Goal: Task Accomplishment & Management: Complete application form

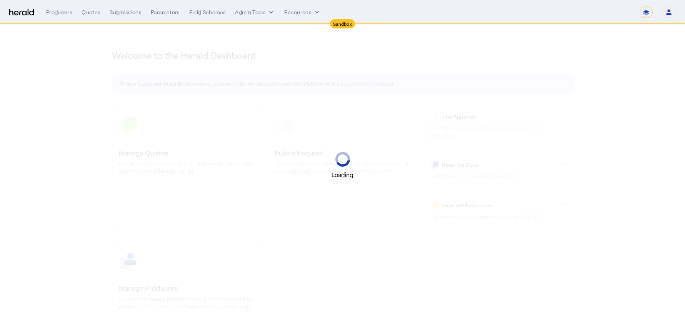
select select "*******"
select select "pfm_2v8p_herald_api"
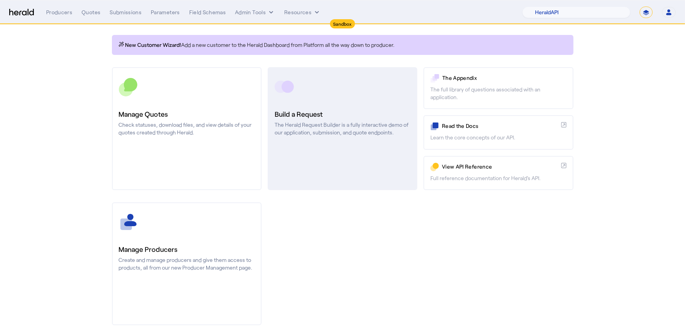
scroll to position [48, 0]
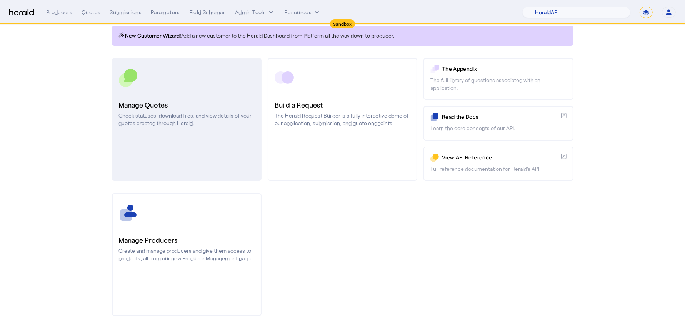
click at [215, 103] on h3 "Manage Quotes" at bounding box center [187, 105] width 136 height 11
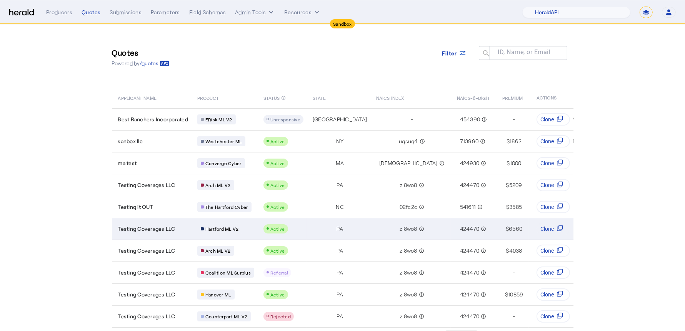
type input "**********"
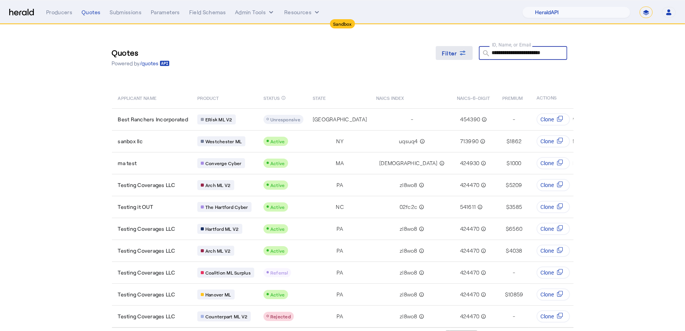
click at [458, 59] on span at bounding box center [454, 53] width 37 height 18
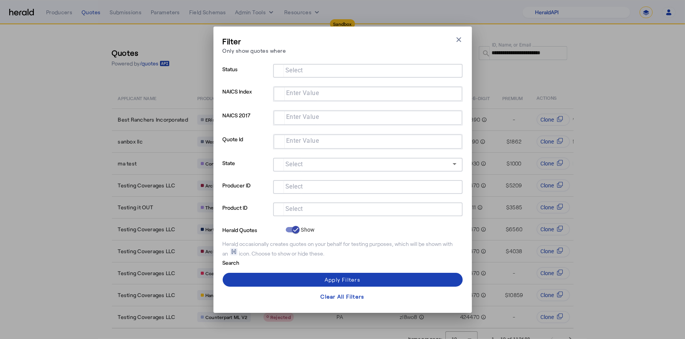
click at [313, 204] on input "Select" at bounding box center [366, 208] width 174 height 9
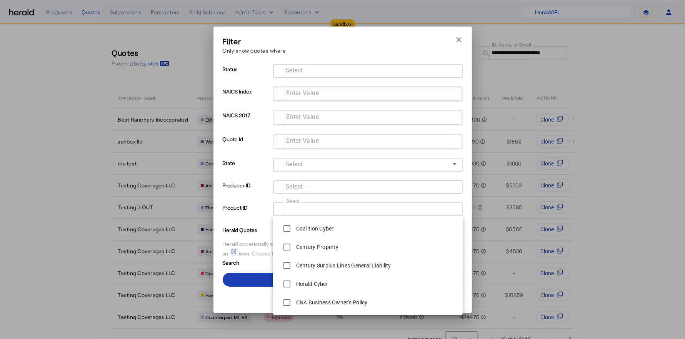
click at [316, 75] on div at bounding box center [367, 71] width 177 height 14
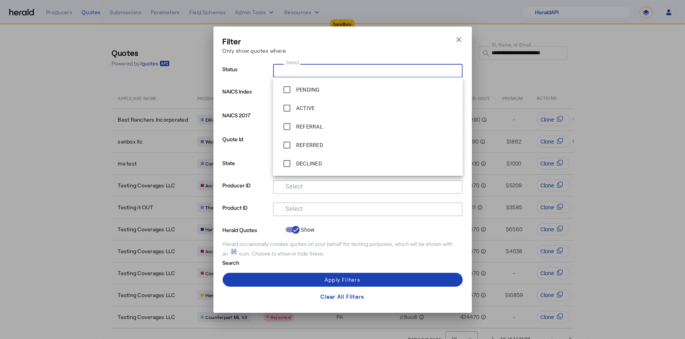
click at [315, 69] on input "Select" at bounding box center [366, 69] width 174 height 9
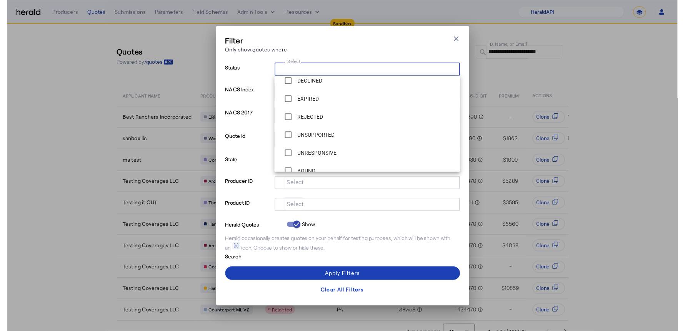
scroll to position [92, 0]
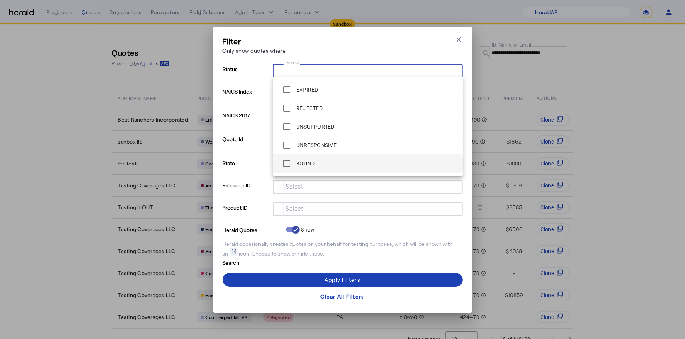
click at [311, 160] on label "BOUND" at bounding box center [304, 164] width 20 height 8
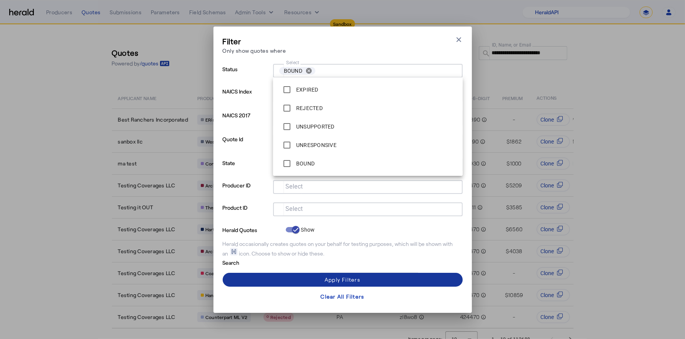
click at [346, 278] on div "Apply Filters" at bounding box center [342, 279] width 36 height 8
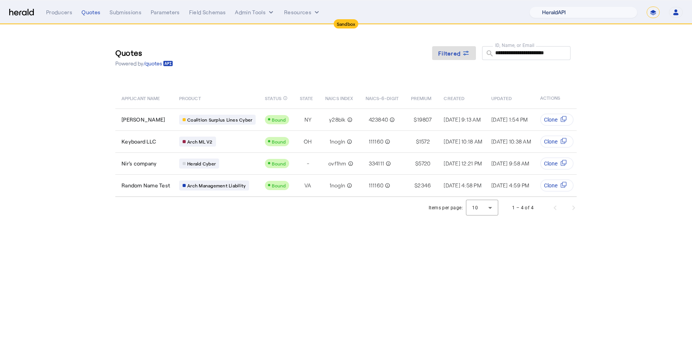
click at [566, 14] on select "1Fort Acrisure Acturis Affinity Advisors Affinity Risk Agentero AmWins Anzen Ao…" at bounding box center [583, 13] width 108 height 12
select select "pfm_r9a7_zywave"
click at [544, 7] on select "1Fort Acrisure Acturis Affinity Advisors Affinity Risk Agentero AmWins Anzen Ao…" at bounding box center [583, 13] width 108 height 12
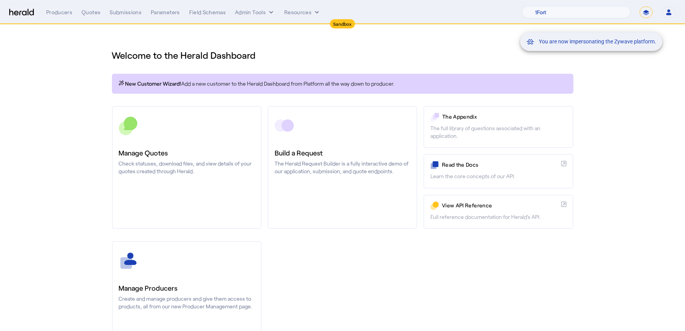
click at [198, 165] on div "You are now impersonating the Zywave platform." at bounding box center [342, 165] width 685 height 331
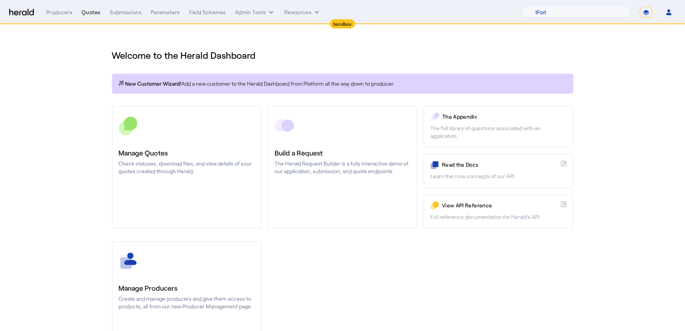
click at [85, 10] on div "Quotes" at bounding box center [91, 12] width 19 height 8
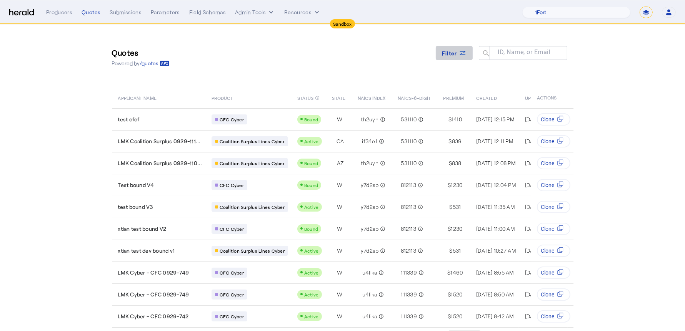
click at [459, 45] on span at bounding box center [454, 53] width 37 height 18
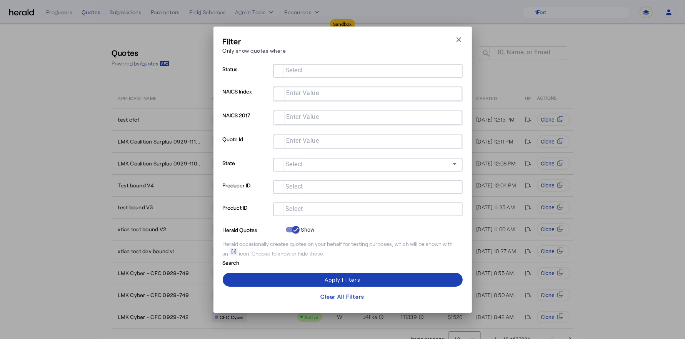
click at [313, 208] on input "Select" at bounding box center [366, 208] width 174 height 9
type input "****"
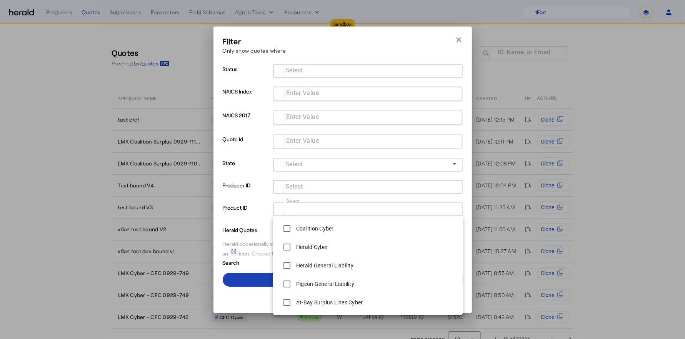
click at [290, 69] on mat-label "Select" at bounding box center [294, 70] width 18 height 7
click at [290, 69] on input "Select" at bounding box center [366, 69] width 174 height 9
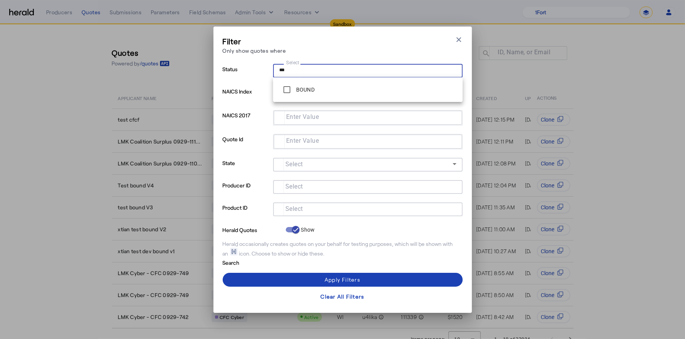
type input "***"
click at [275, 95] on mat-option "BOUND" at bounding box center [368, 89] width 190 height 18
click at [301, 278] on span at bounding box center [343, 279] width 240 height 18
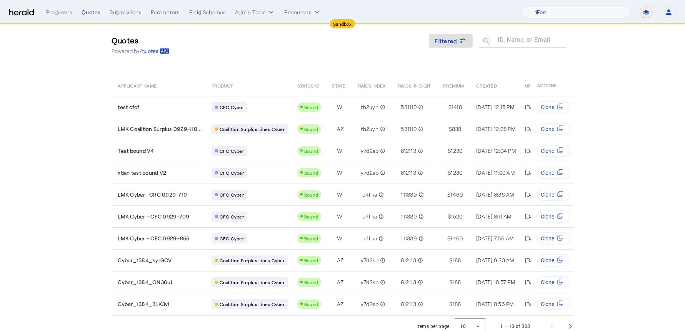
scroll to position [23, 0]
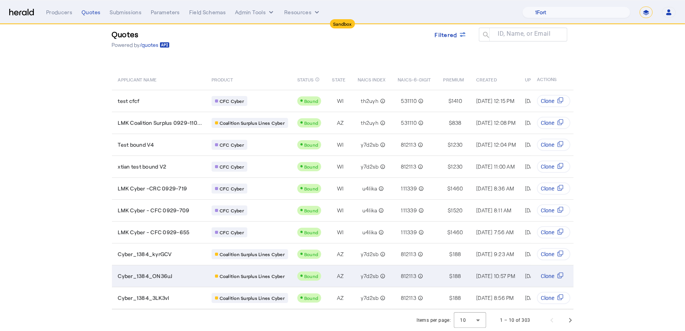
click at [167, 273] on span "Cyber_1384_ON36uJ" at bounding box center [145, 277] width 55 height 8
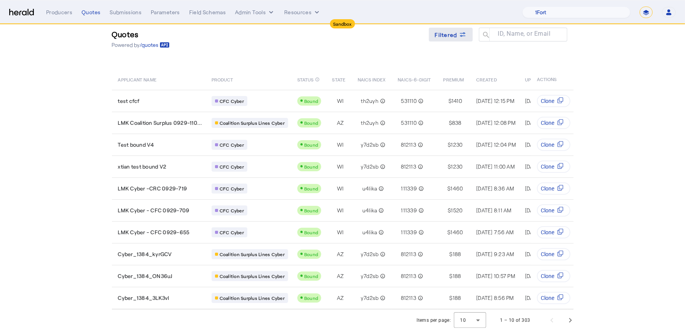
click at [457, 33] on span "Filtered" at bounding box center [446, 35] width 22 height 8
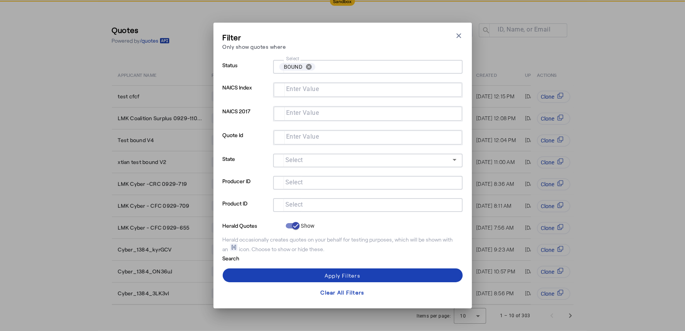
scroll to position [0, 0]
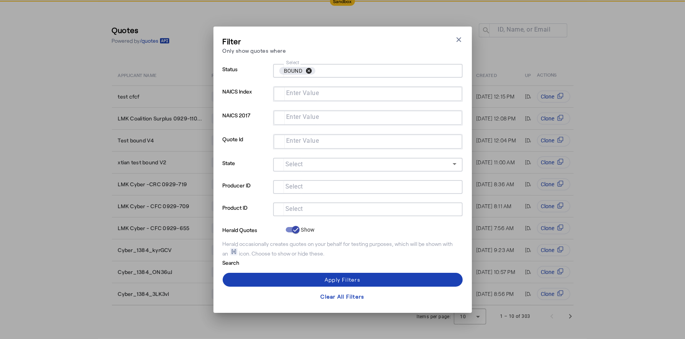
click at [305, 71] on button "cancel" at bounding box center [308, 70] width 13 height 7
click at [318, 48] on div "Filter Only show quotes where Close modal" at bounding box center [343, 47] width 240 height 22
click at [453, 36] on div "Filter Only show quotes where Close modal" at bounding box center [343, 47] width 240 height 22
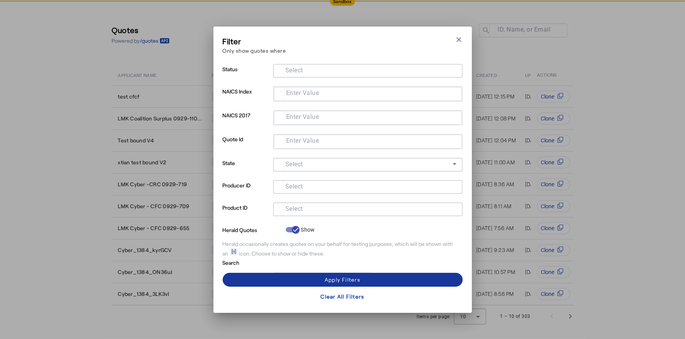
click at [270, 281] on span at bounding box center [343, 279] width 240 height 18
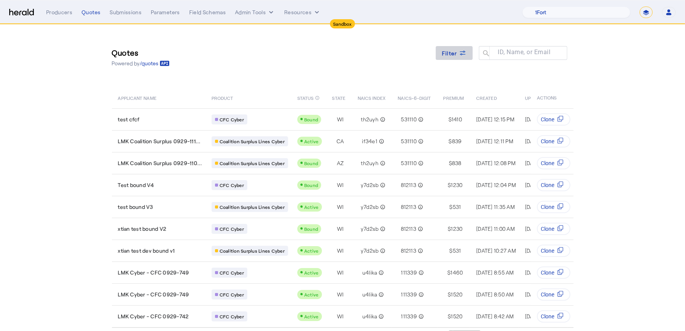
click at [459, 45] on span at bounding box center [454, 53] width 37 height 18
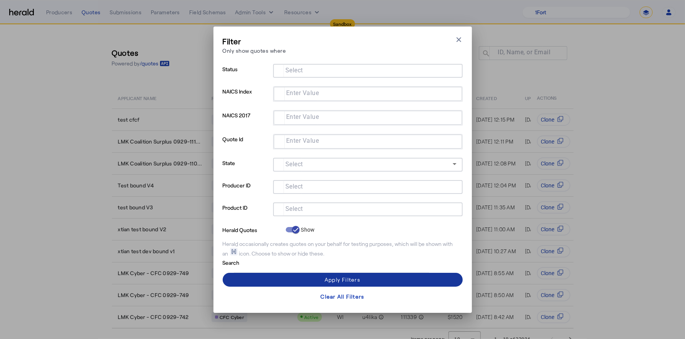
click at [299, 278] on span at bounding box center [343, 279] width 240 height 18
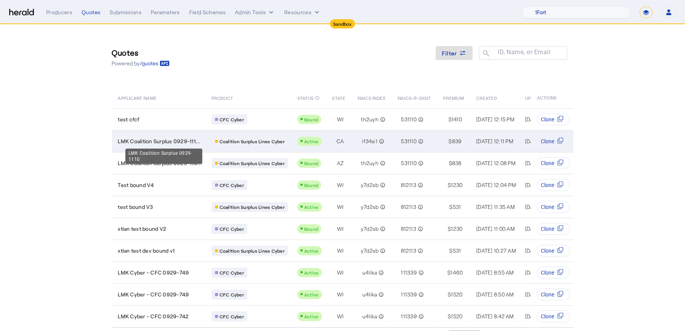
click at [181, 140] on span "LMK Coalition Surplus 0929-111..." at bounding box center [159, 142] width 83 height 8
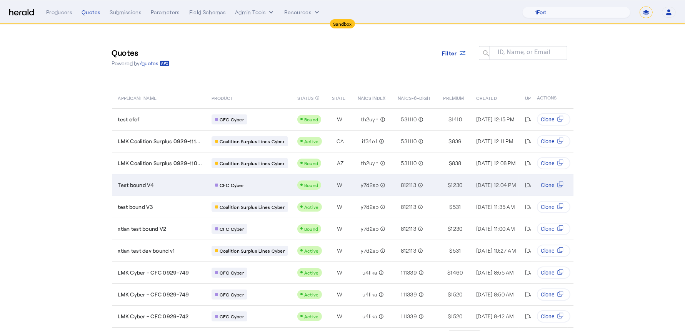
scroll to position [23, 0]
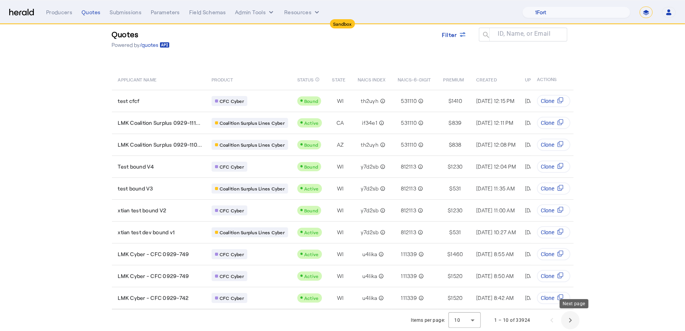
click at [574, 318] on span "Next page" at bounding box center [570, 320] width 18 height 18
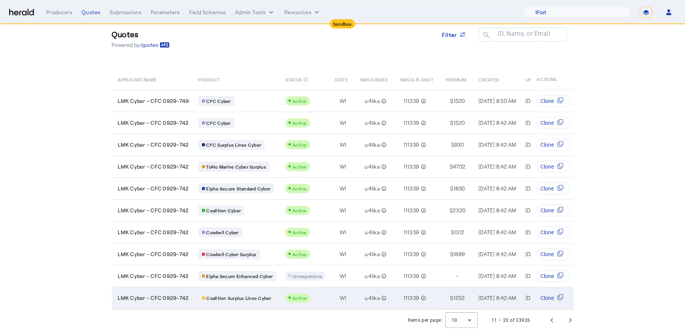
click at [240, 287] on td "Coalition Surplus Lines Cyber" at bounding box center [235, 298] width 87 height 22
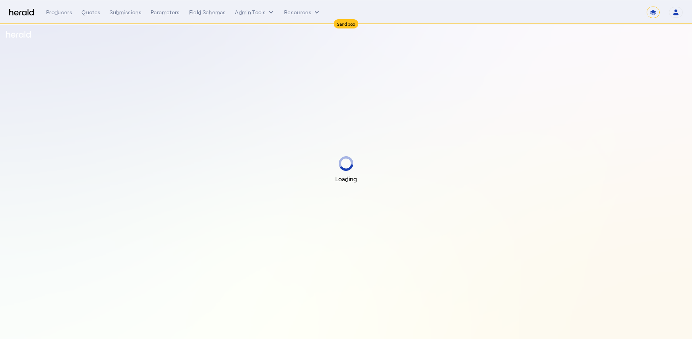
select select "*******"
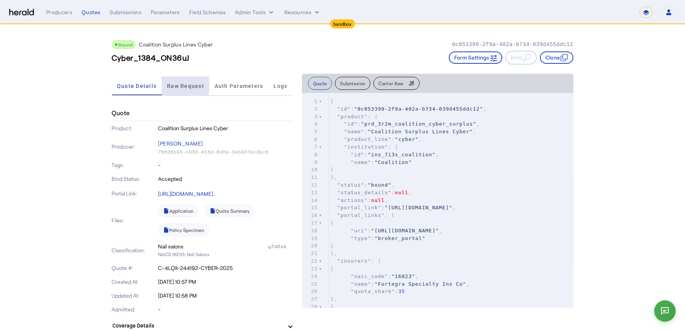
click at [180, 85] on span "Raw Request" at bounding box center [185, 85] width 37 height 5
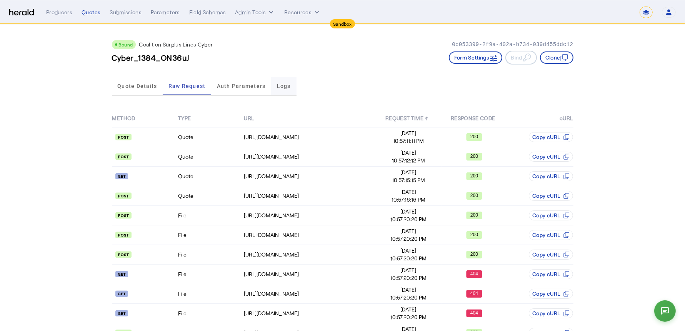
click at [285, 88] on span "Logs" at bounding box center [284, 85] width 14 height 5
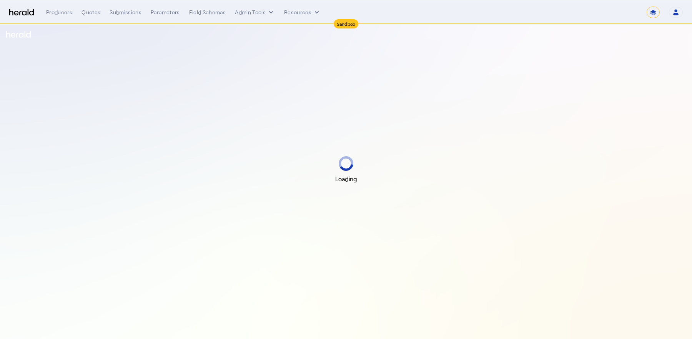
select select "*******"
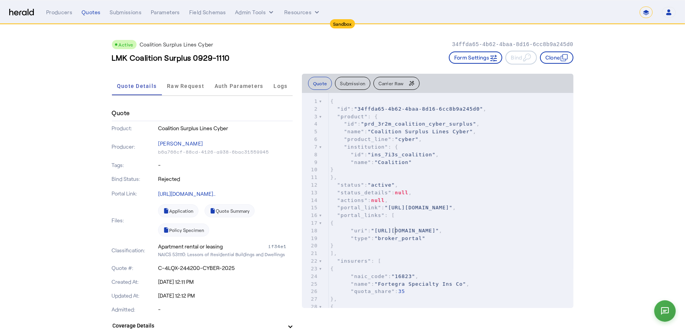
click at [404, 220] on pre ""portal_links" : [" at bounding box center [451, 216] width 245 height 8
type input "****"
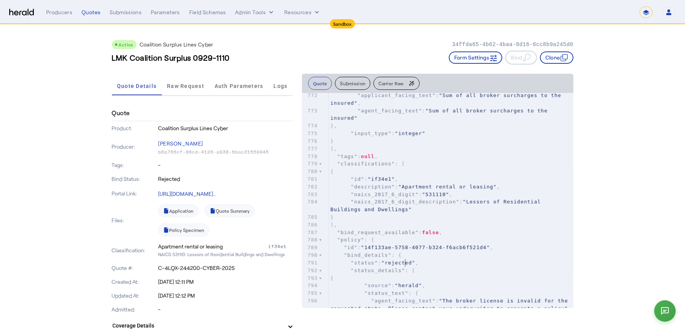
click at [407, 263] on span ""rejected"" at bounding box center [398, 263] width 34 height 6
type textarea "**********"
click at [407, 263] on span ""rejected"" at bounding box center [398, 263] width 34 height 6
click at [410, 285] on span ""herald"" at bounding box center [408, 286] width 27 height 6
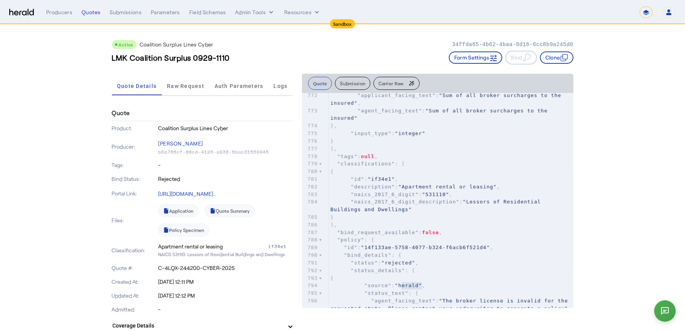
type textarea "**********"
click at [410, 285] on span ""herald"" at bounding box center [408, 286] width 27 height 6
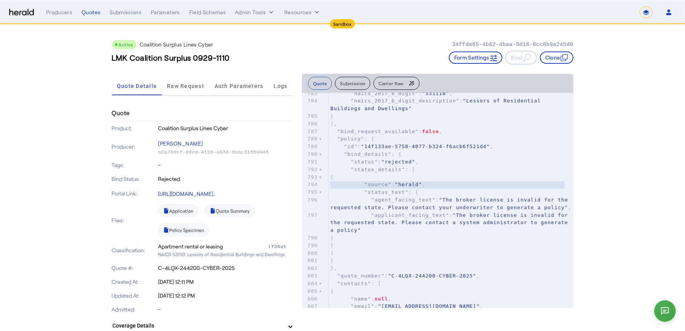
scroll to position [6440, 0]
click at [395, 232] on pre ""applicant_facing_text" : "The broker license is invalid for the requested stat…" at bounding box center [451, 222] width 245 height 23
type textarea "**********"
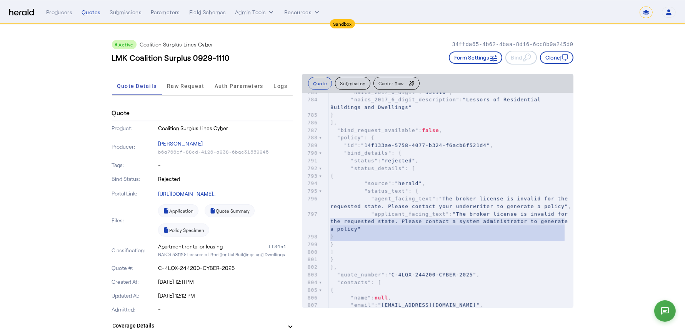
click at [395, 232] on pre ""applicant_facing_text" : "The broker license is invalid for the requested stat…" at bounding box center [451, 222] width 245 height 23
click at [392, 217] on span ""applicant_facing_text"" at bounding box center [410, 214] width 78 height 6
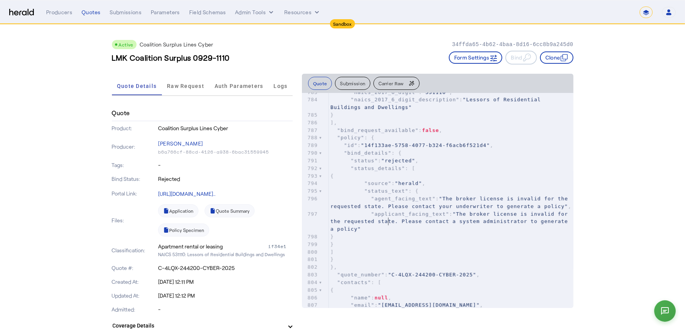
click at [392, 217] on span ""applicant_facing_text"" at bounding box center [410, 214] width 78 height 6
type textarea "**********"
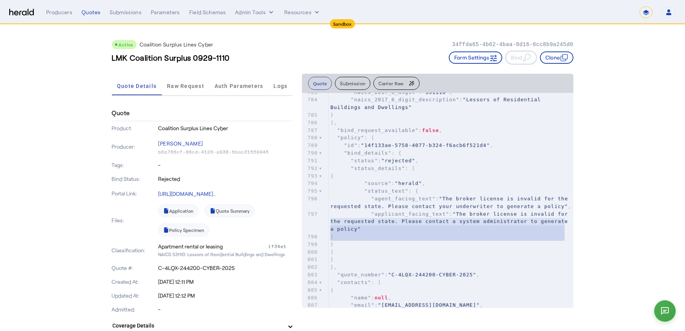
click at [392, 217] on span ""applicant_facing_text"" at bounding box center [410, 214] width 78 height 6
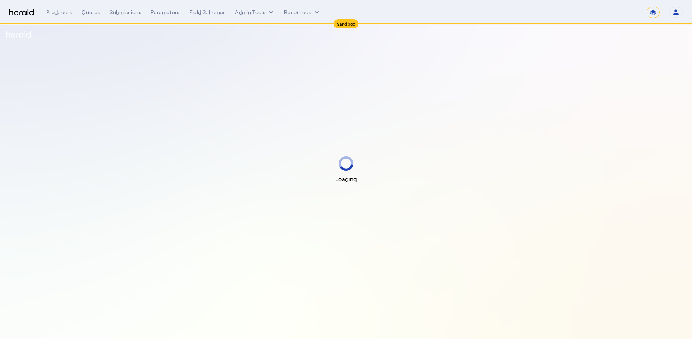
select select "*******"
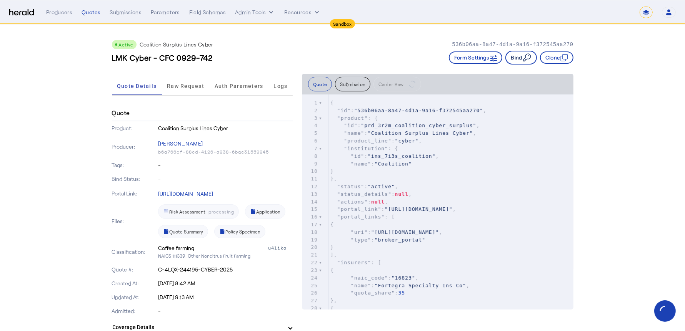
click at [524, 58] on icon "button" at bounding box center [526, 57] width 9 height 9
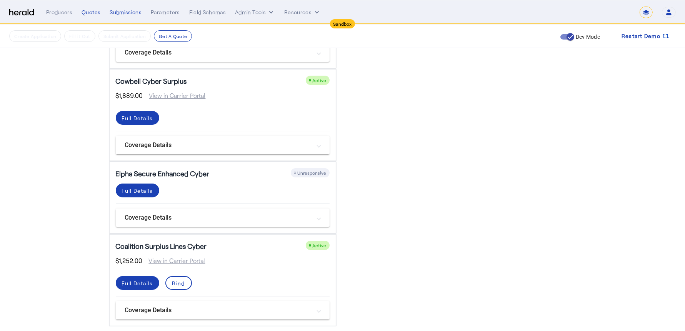
scroll to position [663, 0]
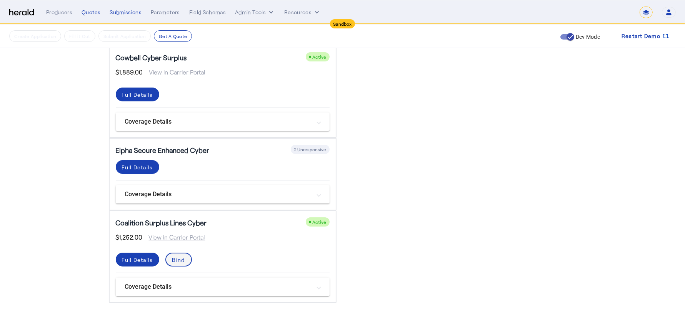
click at [185, 256] on div "Bind" at bounding box center [178, 260] width 13 height 8
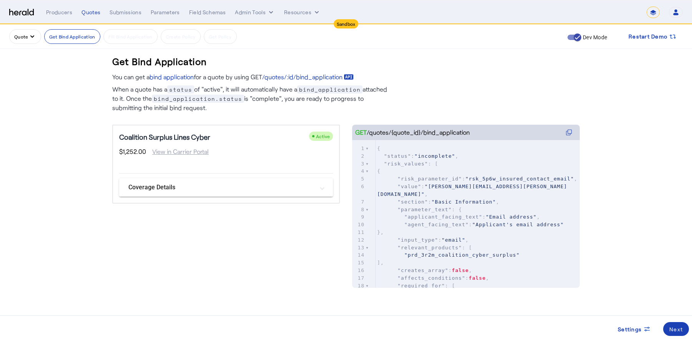
click at [196, 183] on mat-panel-title "Coverage Details" at bounding box center [221, 187] width 186 height 9
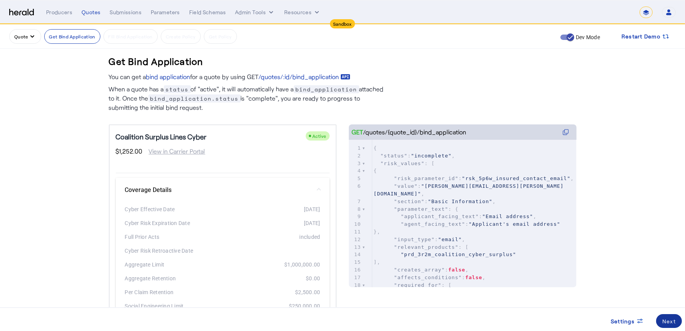
click at [666, 321] on div "Next" at bounding box center [668, 322] width 13 height 8
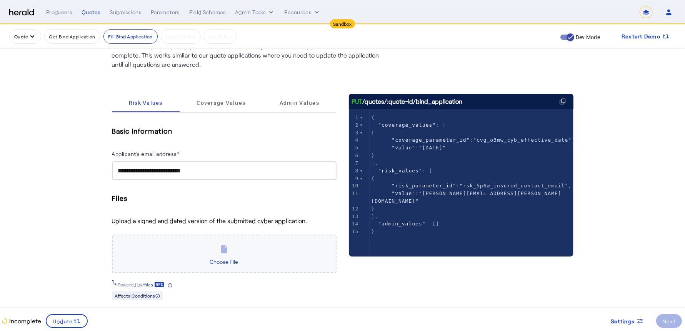
scroll to position [47, 0]
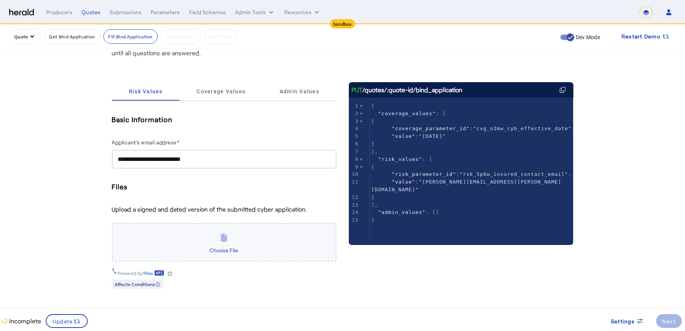
click at [230, 232] on svg-icon at bounding box center [224, 237] width 16 height 15
click at [228, 248] on span "Choose File" at bounding box center [224, 250] width 35 height 13
click at [0, 0] on input "Choose File" at bounding box center [0, 0] width 0 height 0
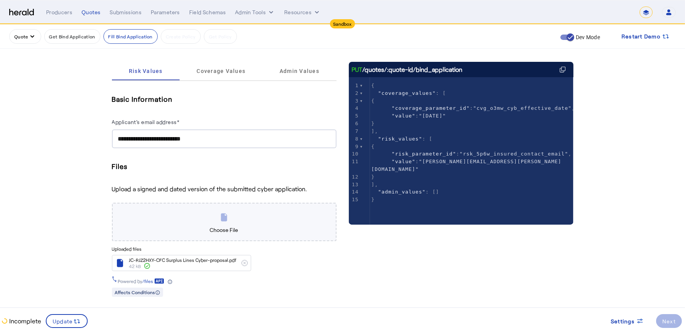
scroll to position [75, 0]
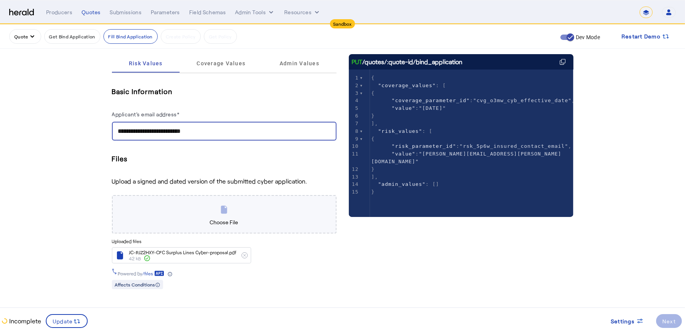
click at [239, 130] on input "**********" at bounding box center [224, 131] width 212 height 9
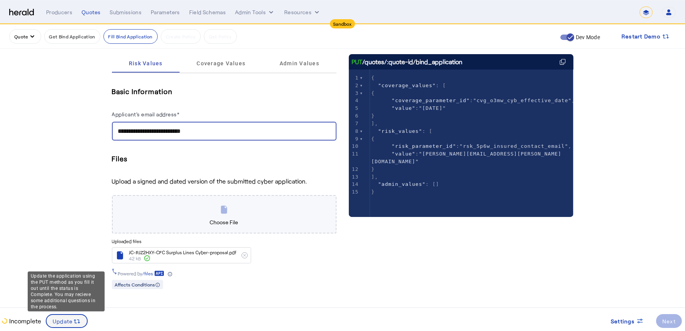
click at [80, 324] on span at bounding box center [67, 321] width 40 height 18
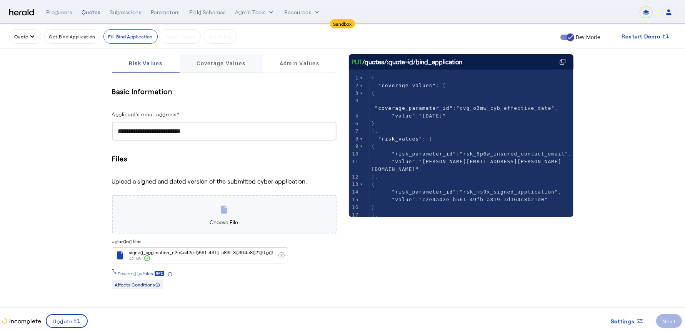
click at [238, 68] on span "Coverage Values" at bounding box center [220, 63] width 49 height 18
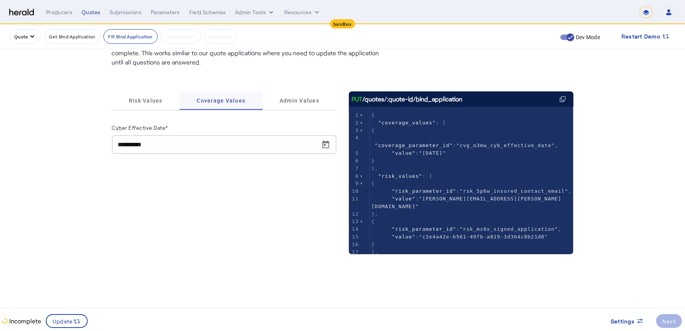
scroll to position [37, 0]
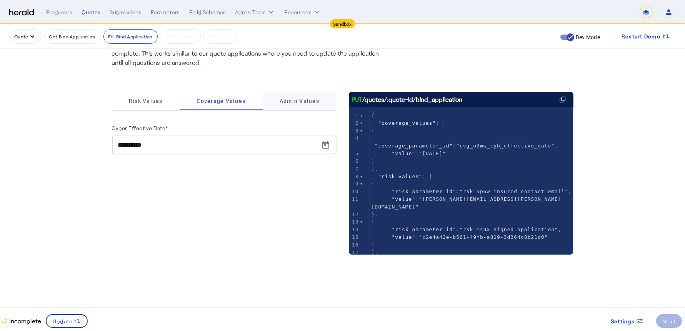
click at [285, 102] on span "Admin Values" at bounding box center [300, 100] width 40 height 5
click at [198, 142] on input "Surplus broker's license number*" at bounding box center [224, 145] width 212 height 9
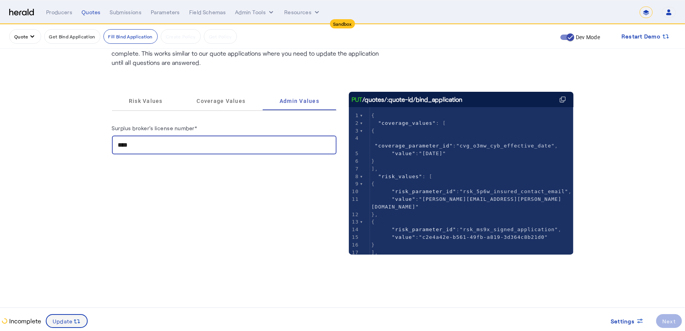
type input "****"
click at [73, 319] on icon at bounding box center [77, 322] width 8 height 8
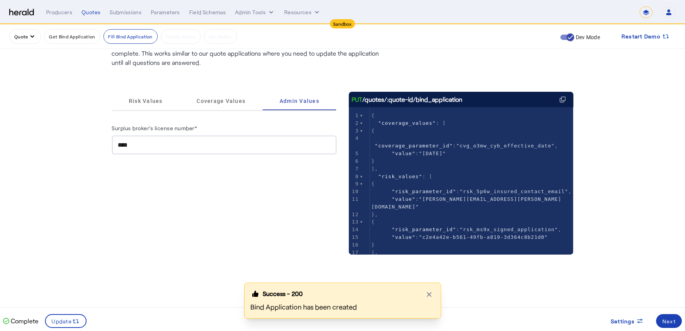
click at [679, 326] on div "Success - 200 Close modal Bind Application has been created" at bounding box center [342, 307] width 685 height 48
click at [671, 322] on div "Success - 200 Close modal Bind Application has been created" at bounding box center [342, 307] width 685 height 48
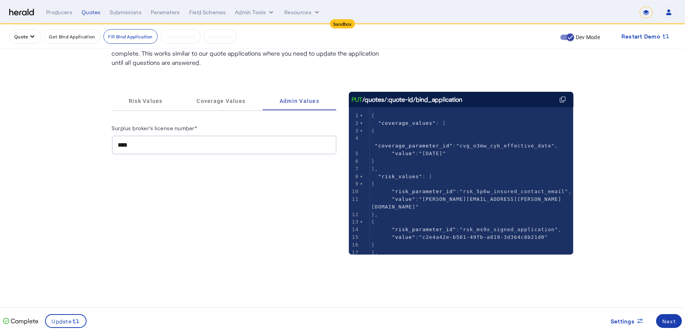
click at [667, 321] on div "Next" at bounding box center [668, 322] width 13 height 8
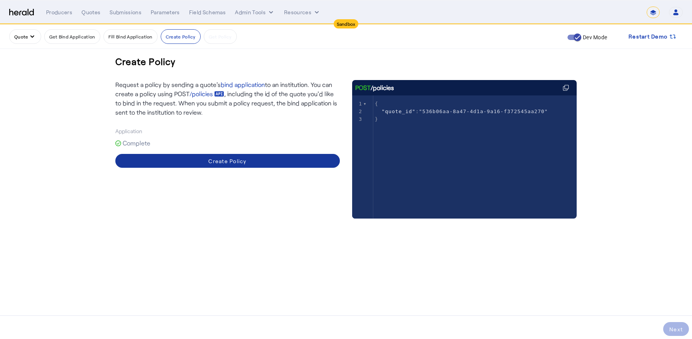
click at [273, 161] on span at bounding box center [227, 160] width 225 height 18
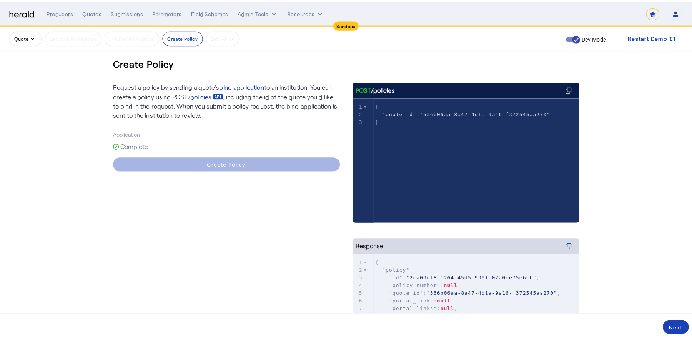
scroll to position [15, 0]
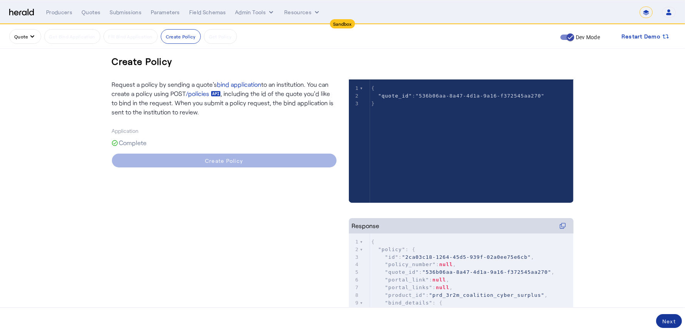
click at [668, 321] on div "Next" at bounding box center [668, 322] width 13 height 8
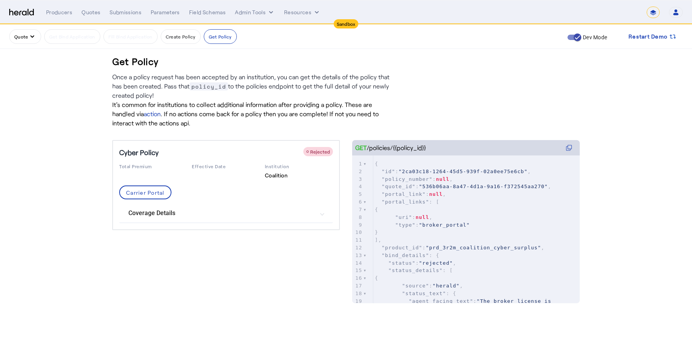
click at [316, 152] on span "Rejected" at bounding box center [320, 151] width 20 height 5
click at [325, 150] on span "Rejected" at bounding box center [320, 151] width 20 height 5
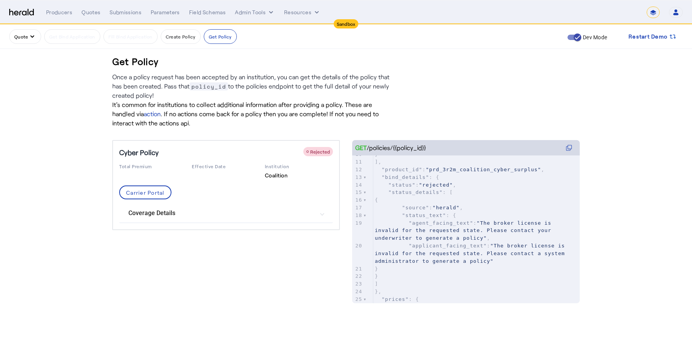
scroll to position [80, 0]
click at [470, 239] on pre ""applicant_facing_text" : "The broker license is invalid for the requested stat…" at bounding box center [476, 250] width 206 height 23
type textarea "**********"
click at [470, 239] on pre ""applicant_facing_text" : "The broker license is invalid for the requested stat…" at bounding box center [476, 250] width 206 height 23
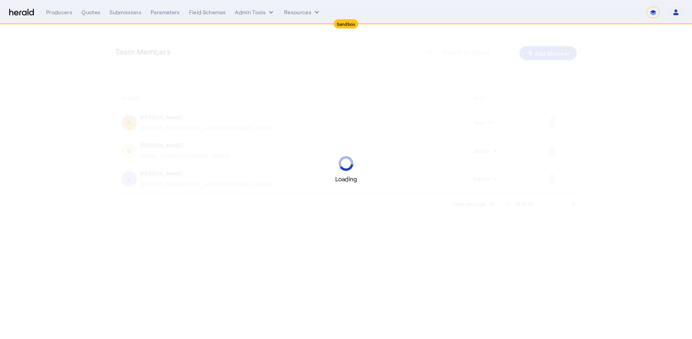
select select "*******"
select select "pfm_2v8p_herald_api"
